Goal: Task Accomplishment & Management: Manage account settings

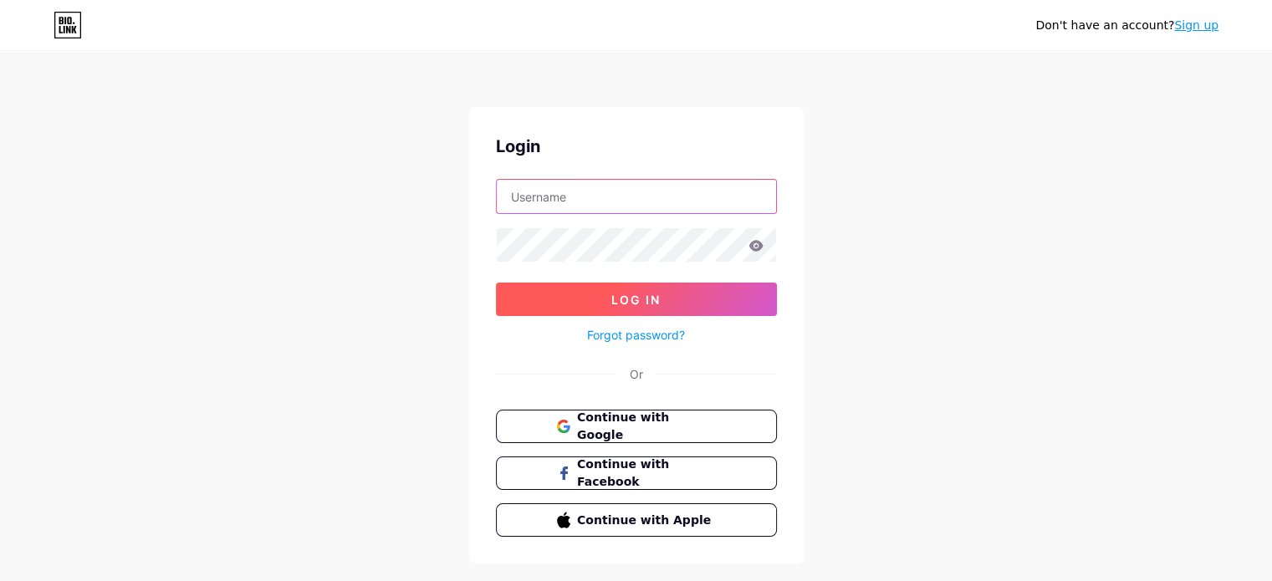
type input "[EMAIL_ADDRESS][DOMAIN_NAME]"
click at [647, 294] on span "Log In" at bounding box center [635, 300] width 49 height 14
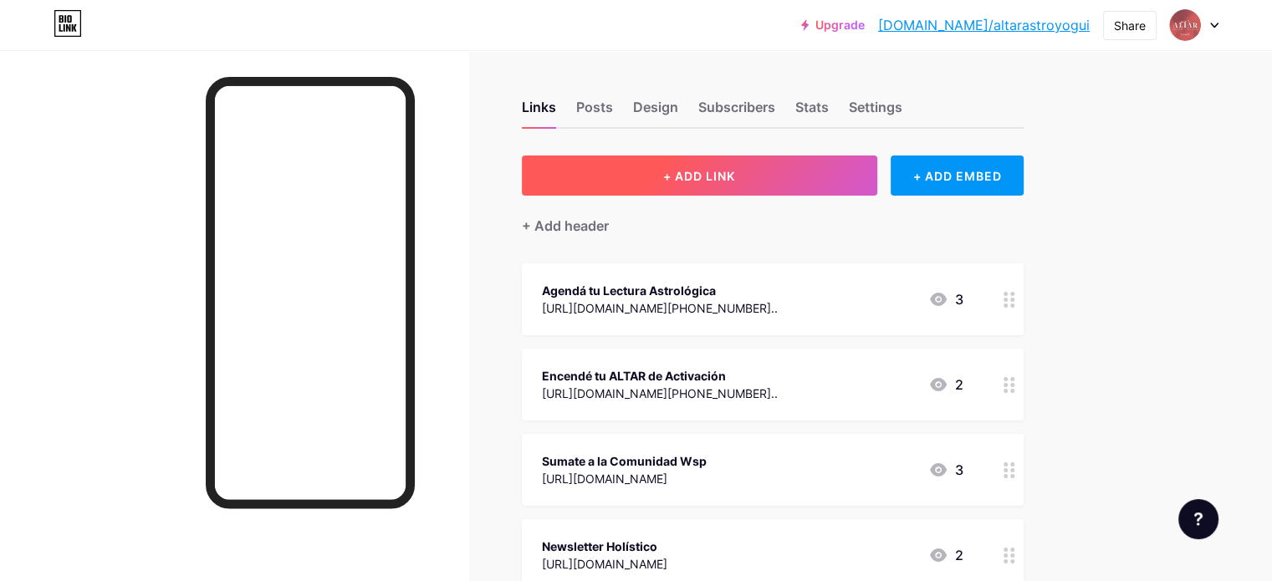
click at [877, 174] on button "+ ADD LINK" at bounding box center [699, 175] width 355 height 40
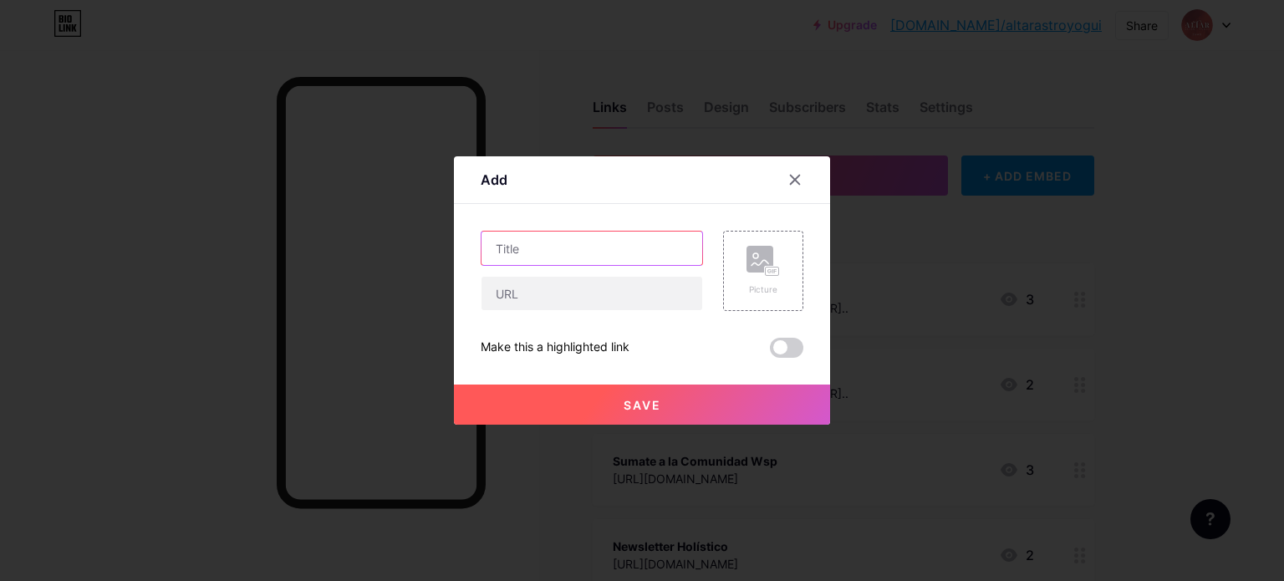
click at [570, 242] on input "text" at bounding box center [592, 248] width 221 height 33
type input "C"
type input "Y"
type input "T"
type input "Taller de Autolectura Carta [DATE]"
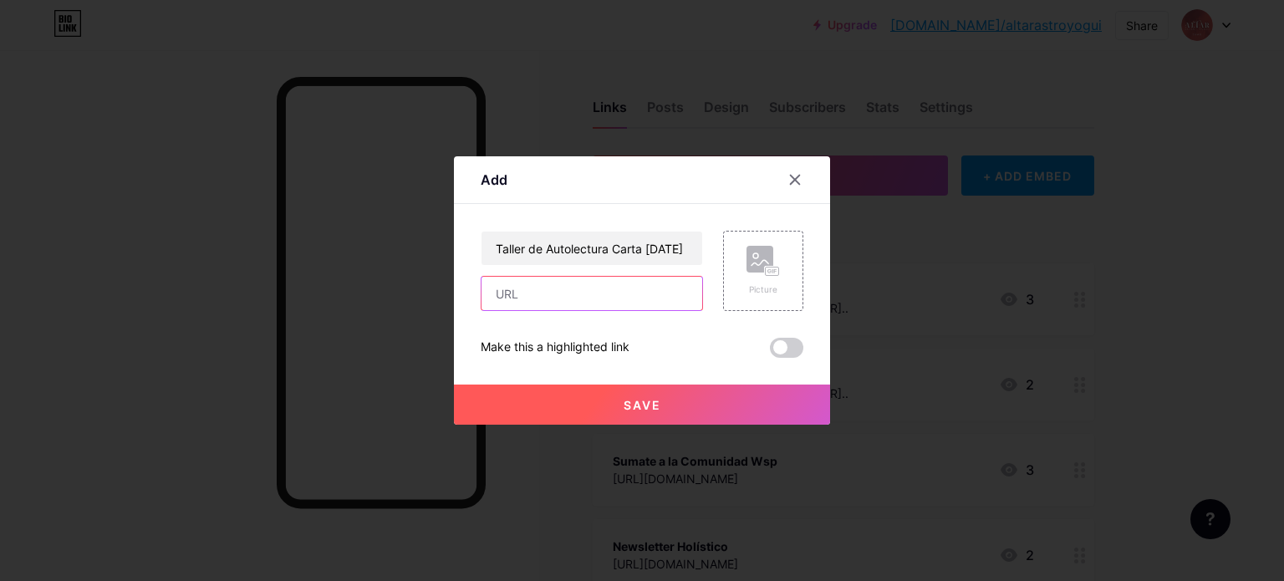
click at [575, 285] on input "text" at bounding box center [592, 293] width 221 height 33
paste input "[URL][DOMAIN_NAME]"
type input "[URL][DOMAIN_NAME]"
click at [792, 344] on span at bounding box center [786, 348] width 33 height 20
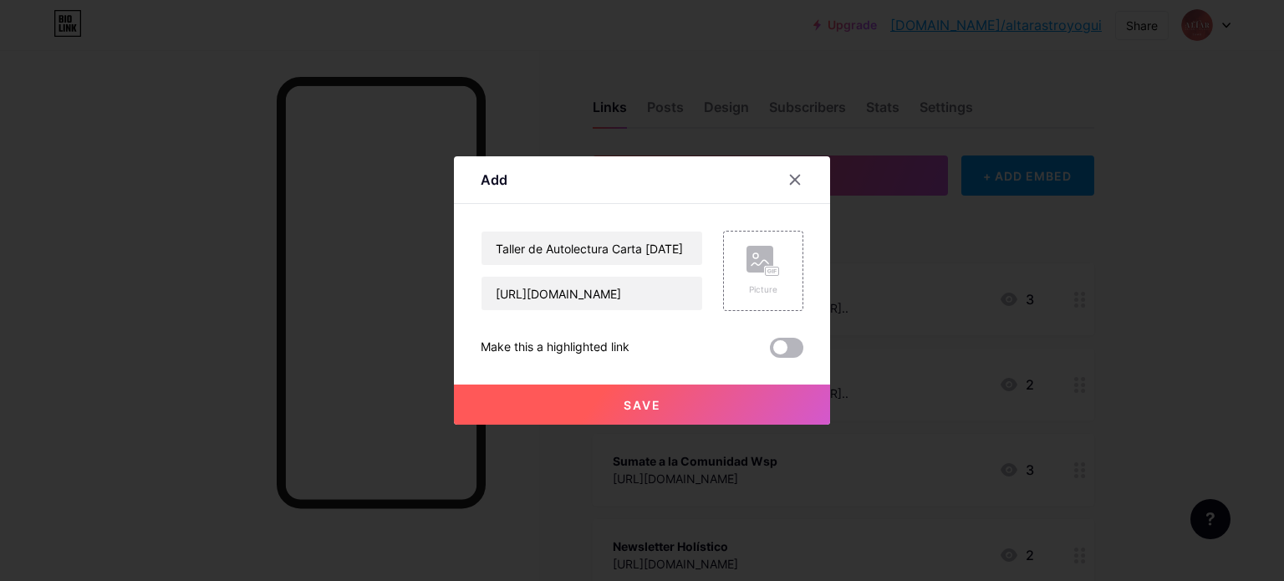
click at [770, 352] on input "checkbox" at bounding box center [770, 352] width 0 height 0
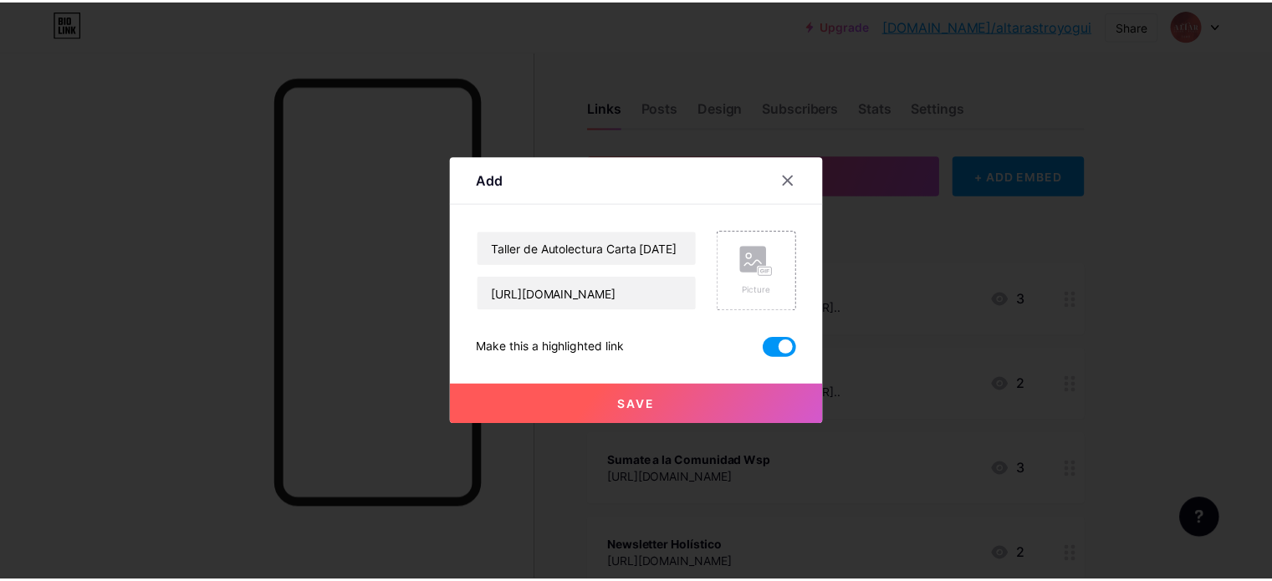
scroll to position [0, 0]
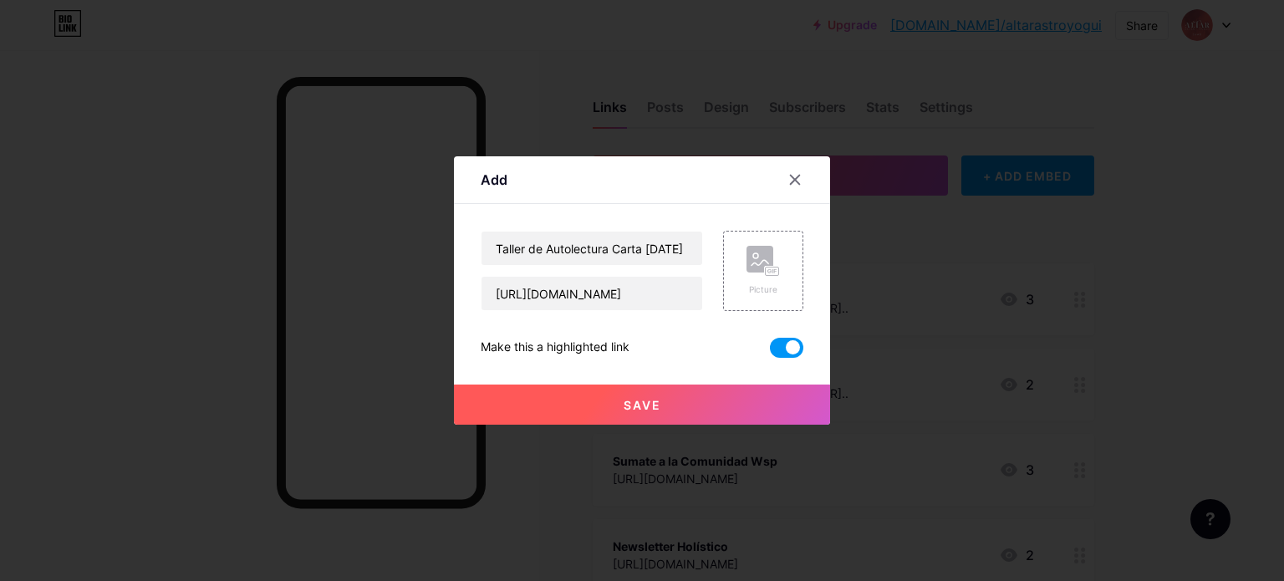
click at [653, 400] on span "Save" at bounding box center [643, 405] width 38 height 14
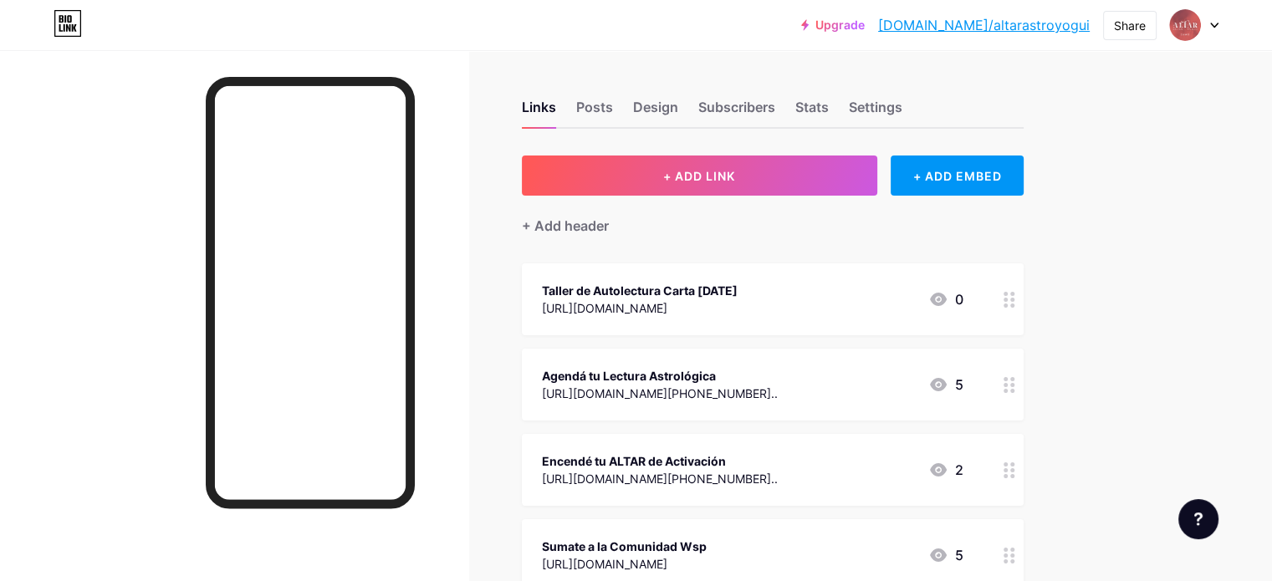
click at [737, 294] on div "Taller de Autolectura Carta [DATE]" at bounding box center [640, 291] width 196 height 18
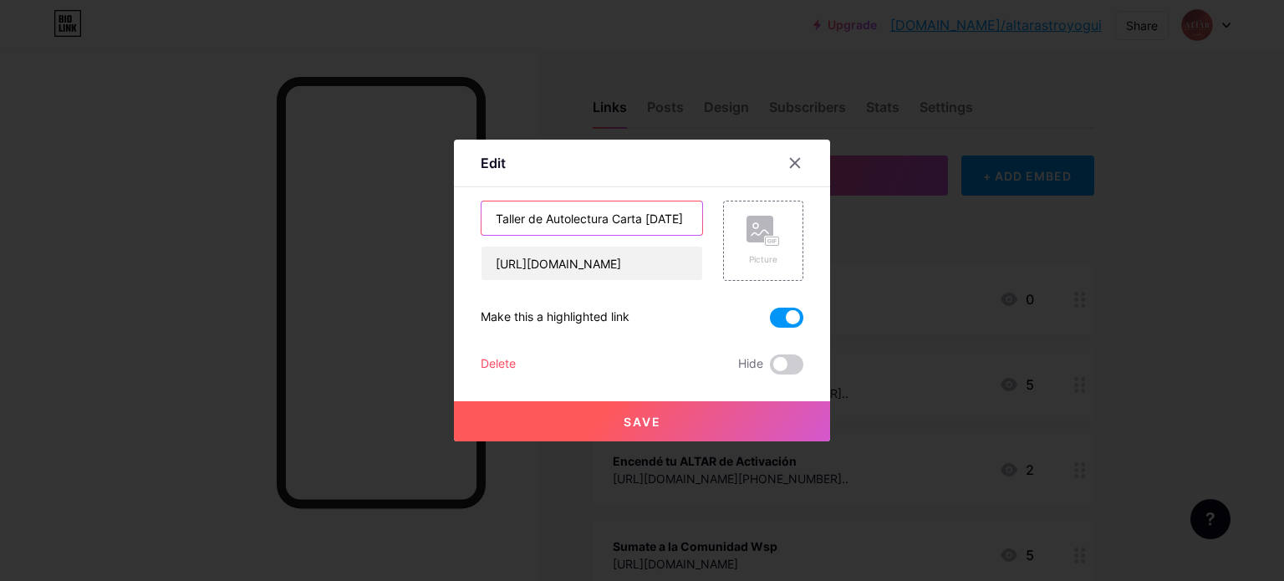
click at [547, 221] on input "Taller de Autolectura Carta [DATE]" at bounding box center [592, 217] width 221 height 33
type input "Taller Autolectura Carta [DATE]"
click at [665, 411] on button "Save" at bounding box center [642, 421] width 376 height 40
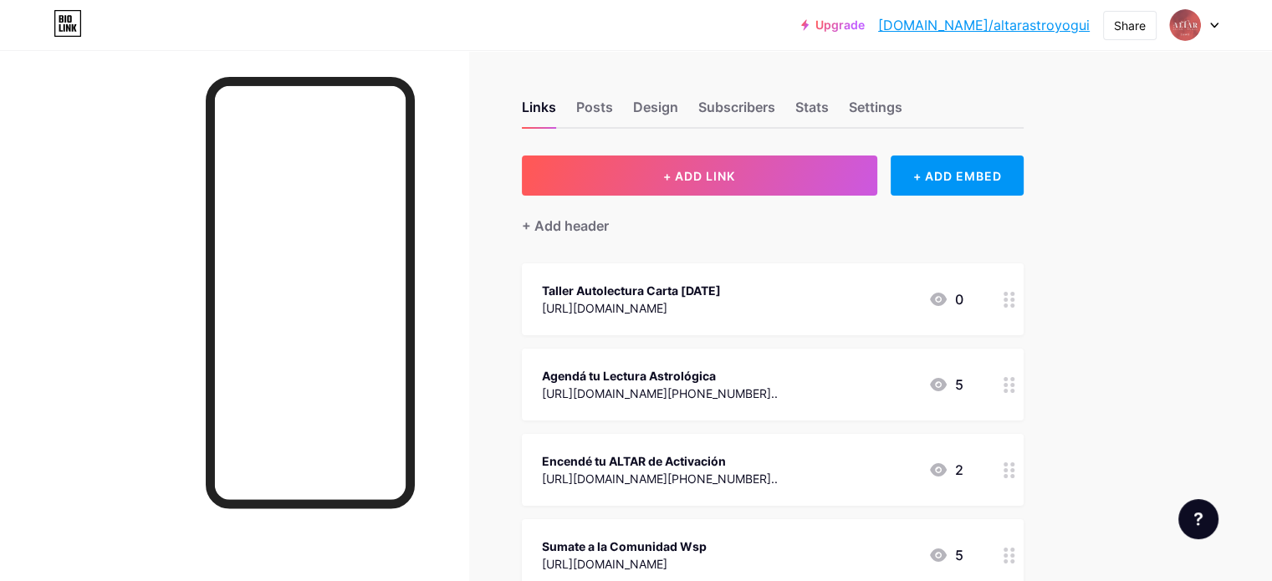
click at [796, 319] on div "Taller Autolectura Carta [DATE] [URL][DOMAIN_NAME] 0" at bounding box center [773, 299] width 502 height 72
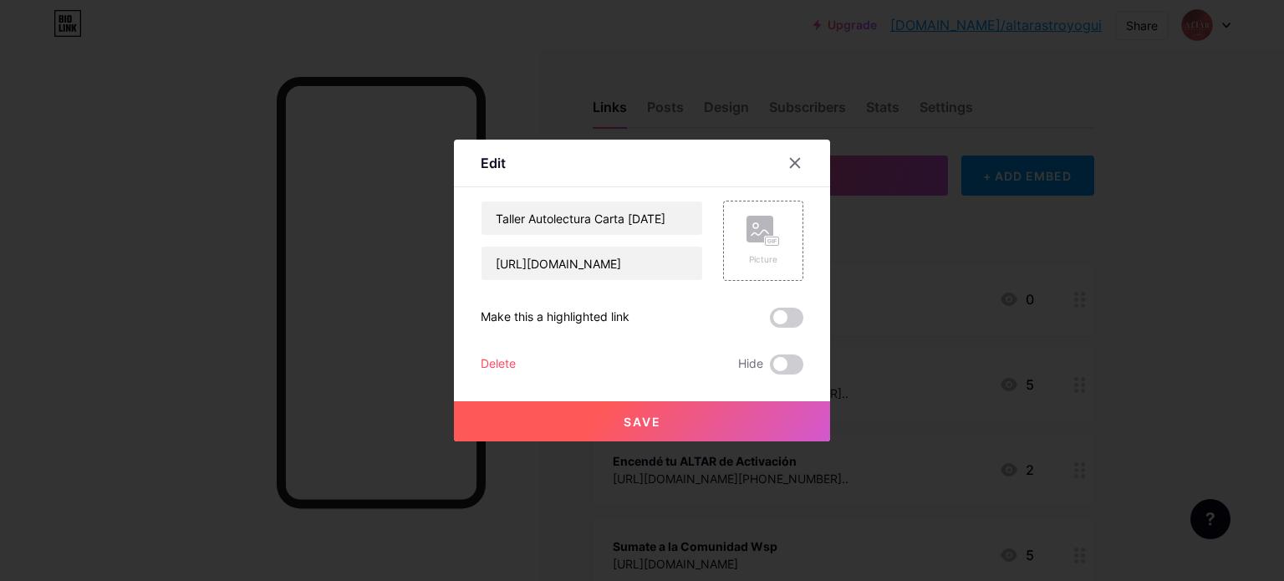
click at [806, 319] on div "Edit Content YouTube Play YouTube video without leaving your page. ADD Vimeo Pl…" at bounding box center [642, 291] width 376 height 302
click at [797, 319] on span at bounding box center [786, 318] width 33 height 20
click at [770, 322] on input "checkbox" at bounding box center [770, 322] width 0 height 0
click at [726, 414] on button "Save" at bounding box center [642, 421] width 376 height 40
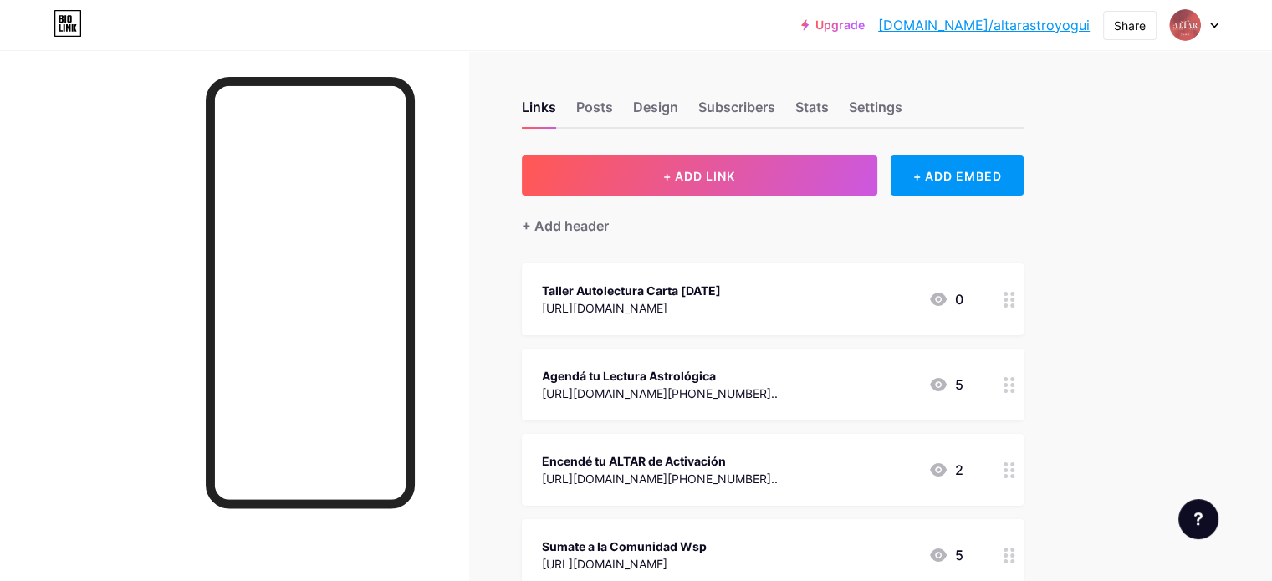
click at [675, 454] on div "Encendé tu ALTAR de Activación" at bounding box center [660, 461] width 236 height 18
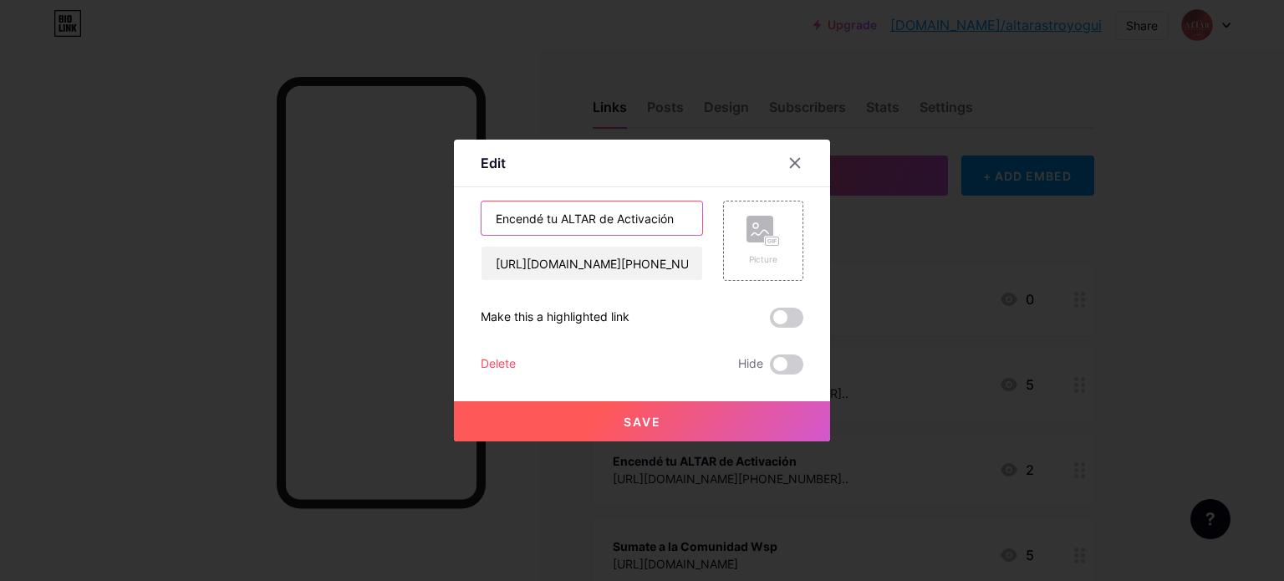
drag, startPoint x: 678, startPoint y: 222, endPoint x: 433, endPoint y: 204, distance: 245.6
click at [433, 204] on div "Edit Content YouTube Play YouTube video without leaving your page. ADD Vimeo Pl…" at bounding box center [642, 290] width 1284 height 581
type input "E"
type input "Espacio Semanal de Activación"
click at [639, 426] on span "Save" at bounding box center [643, 422] width 38 height 14
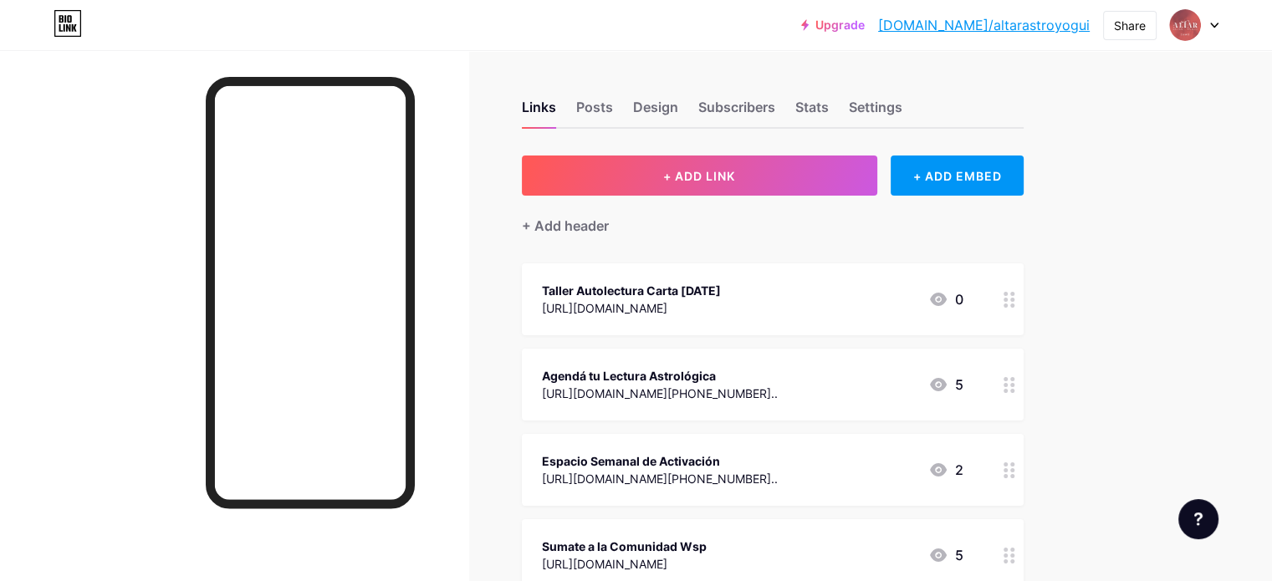
click at [1007, 463] on circle at bounding box center [1005, 464] width 4 height 4
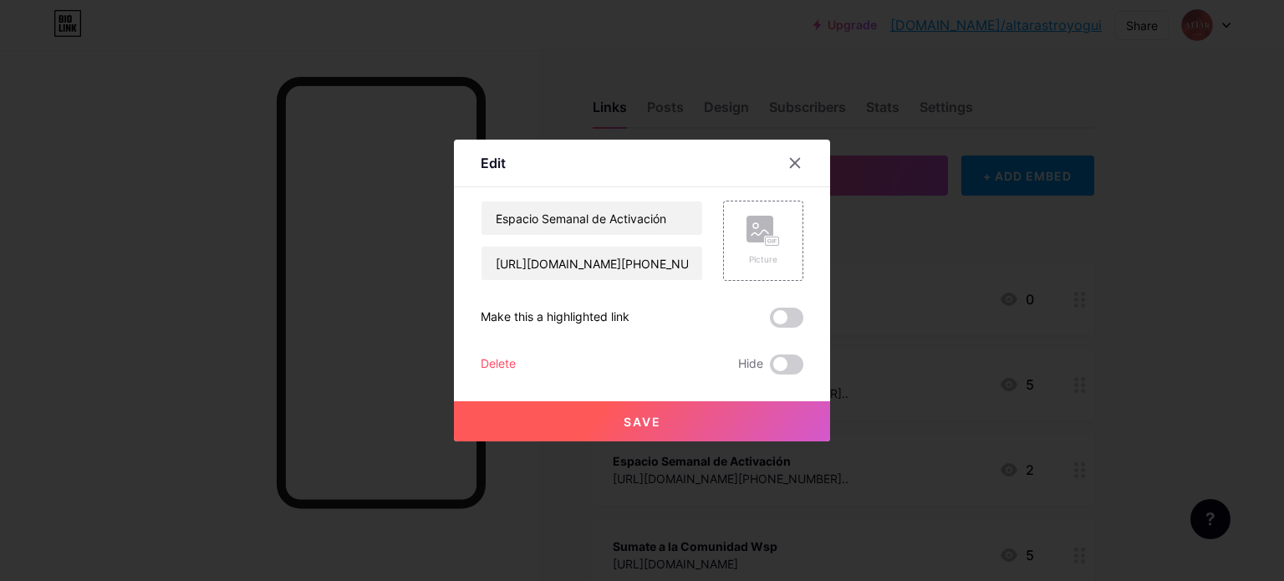
click at [905, 490] on div at bounding box center [642, 290] width 1284 height 581
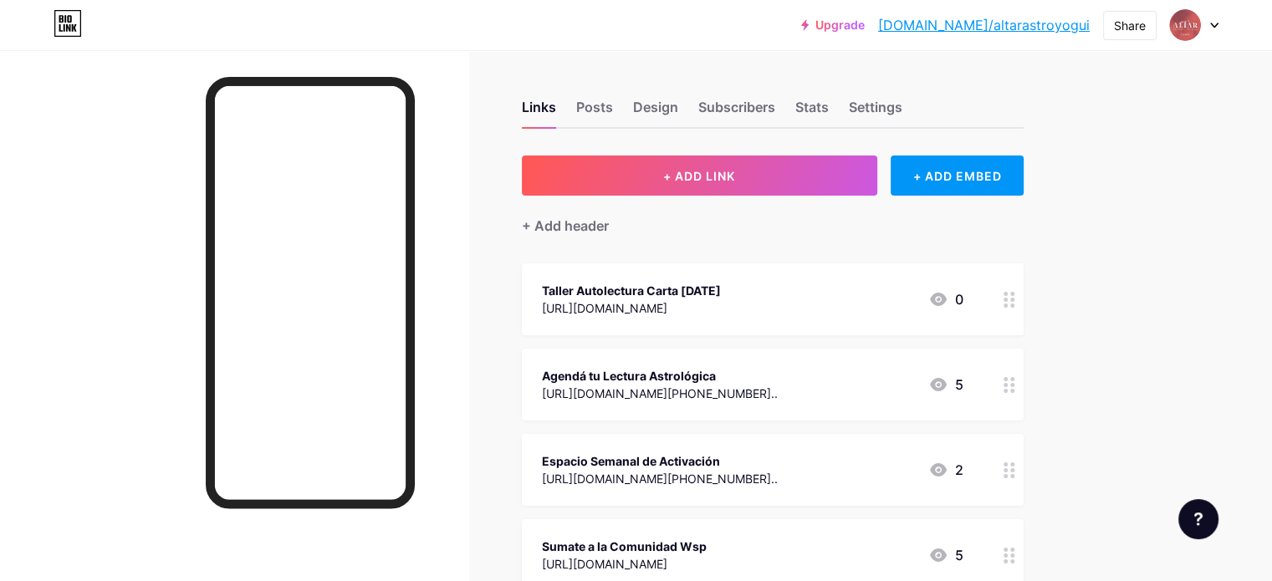
click at [724, 474] on div "[URL][DOMAIN_NAME][PHONE_NUMBER].." at bounding box center [660, 479] width 236 height 18
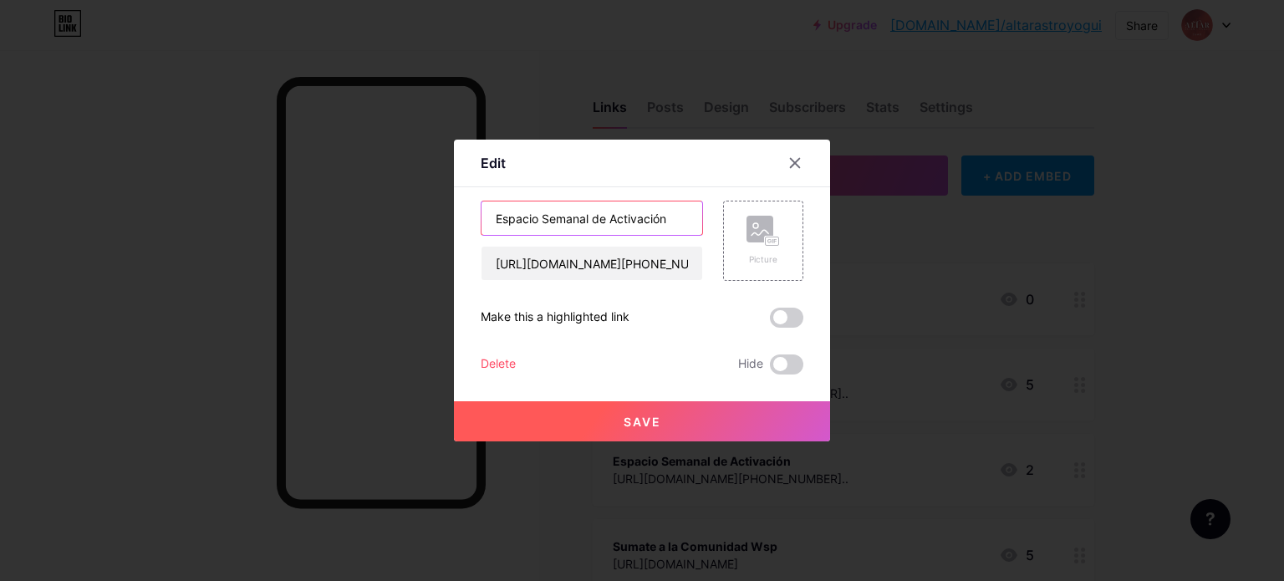
drag, startPoint x: 589, startPoint y: 217, endPoint x: 501, endPoint y: 217, distance: 87.8
click at [501, 217] on input "Espacio Semanal de Activación" at bounding box center [592, 217] width 221 height 33
type input "Encuentros de Activación"
click at [655, 413] on button "Save" at bounding box center [642, 421] width 376 height 40
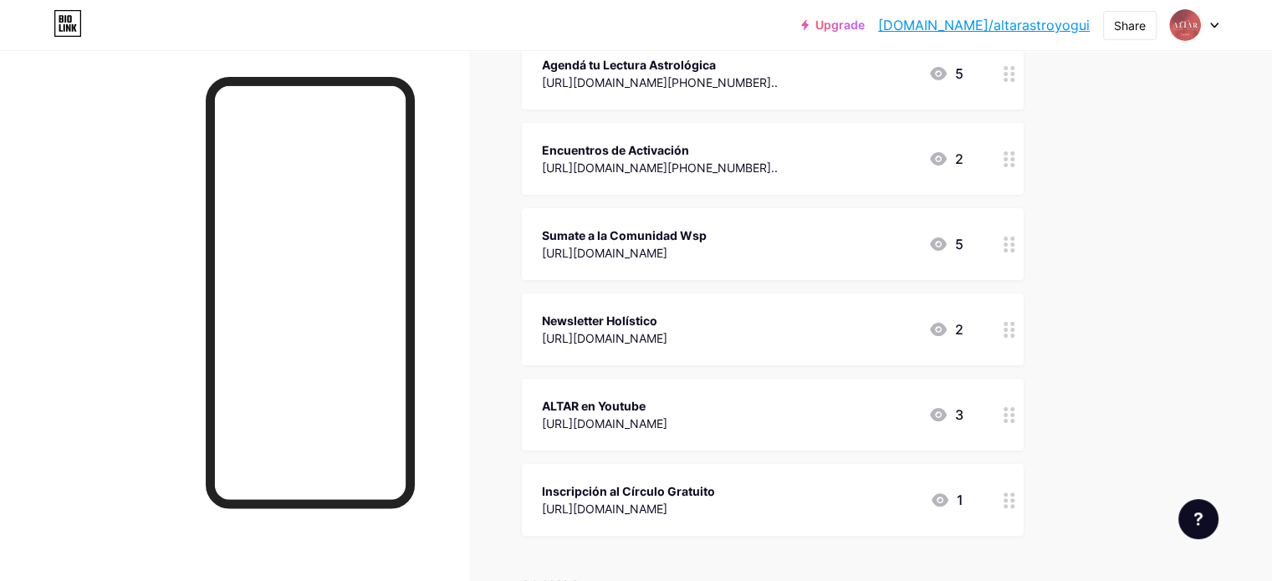
scroll to position [308, 0]
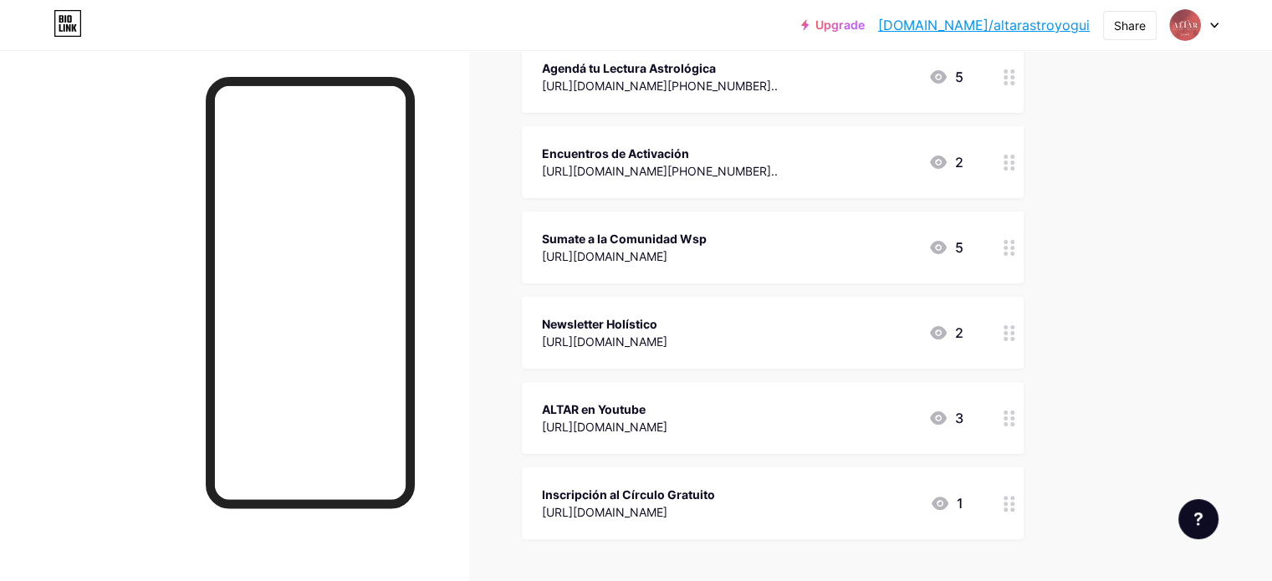
click at [1014, 502] on circle at bounding box center [1012, 504] width 4 height 4
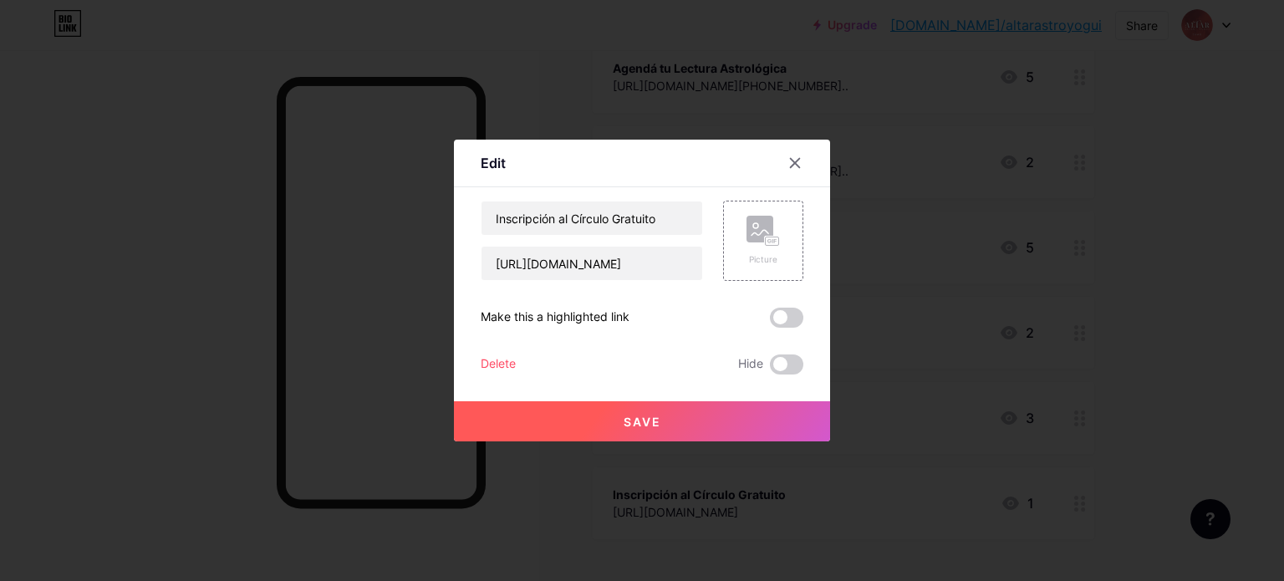
click at [1158, 444] on div at bounding box center [642, 290] width 1284 height 581
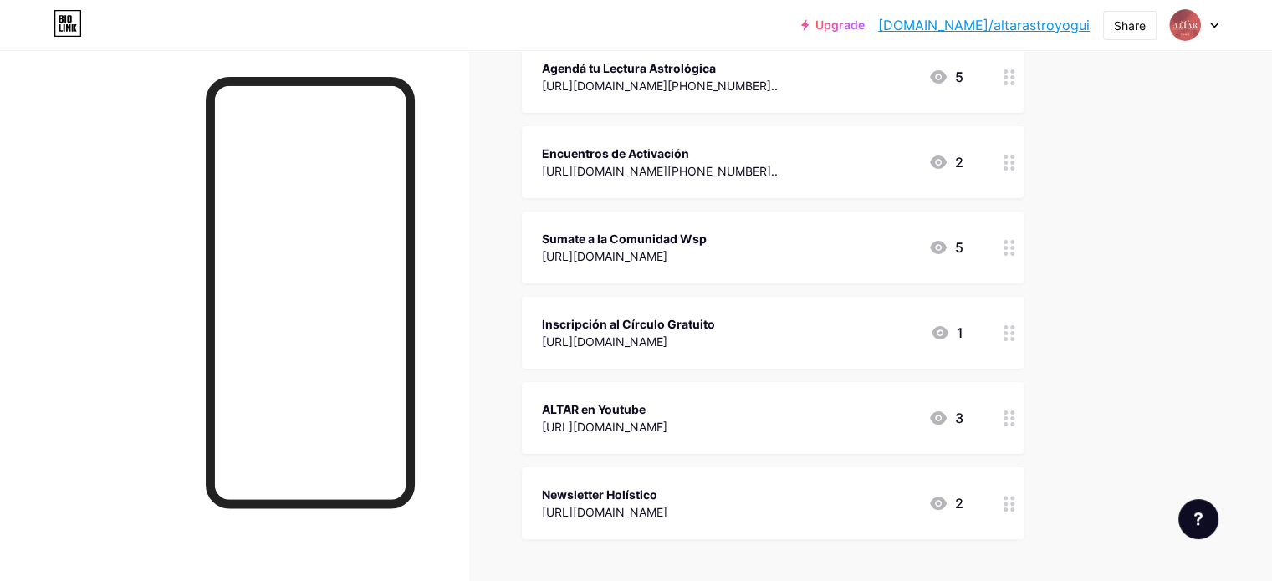
click at [1213, 257] on div "Upgrade [DOMAIN_NAME]/altara... [DOMAIN_NAME]/altarastroyogui Share Switch acco…" at bounding box center [636, 288] width 1272 height 1192
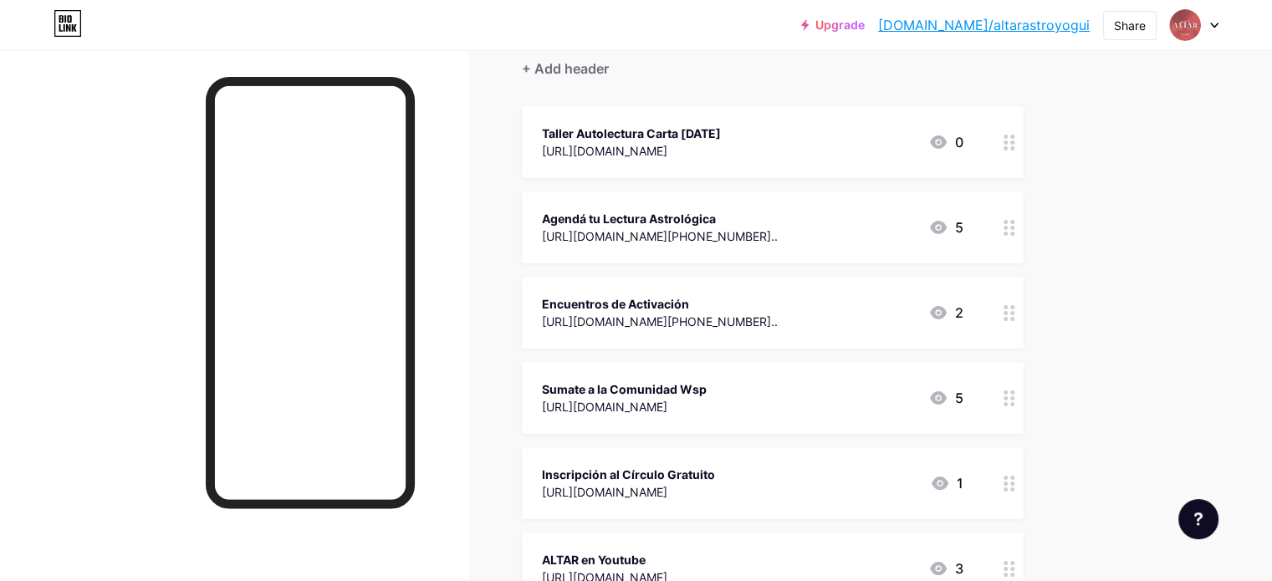
scroll to position [155, 0]
click at [1175, 280] on div "Upgrade [DOMAIN_NAME]/altara... [DOMAIN_NAME]/altarastroyogui Share Switch acco…" at bounding box center [636, 441] width 1272 height 1192
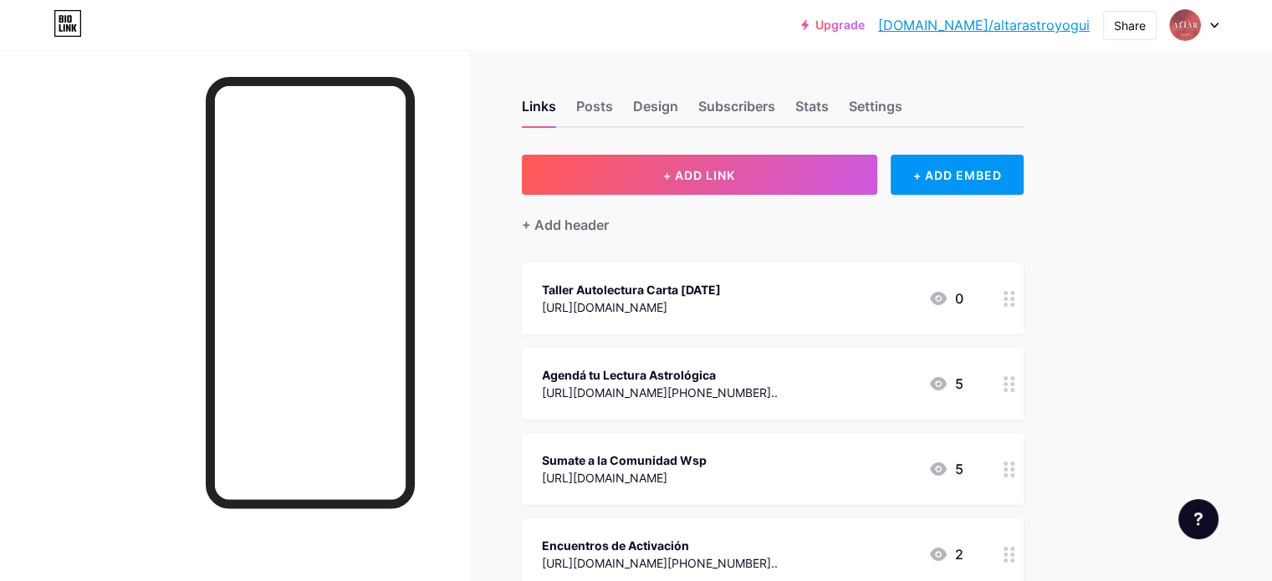
scroll to position [0, 0]
